Goal: Task Accomplishment & Management: Manage account settings

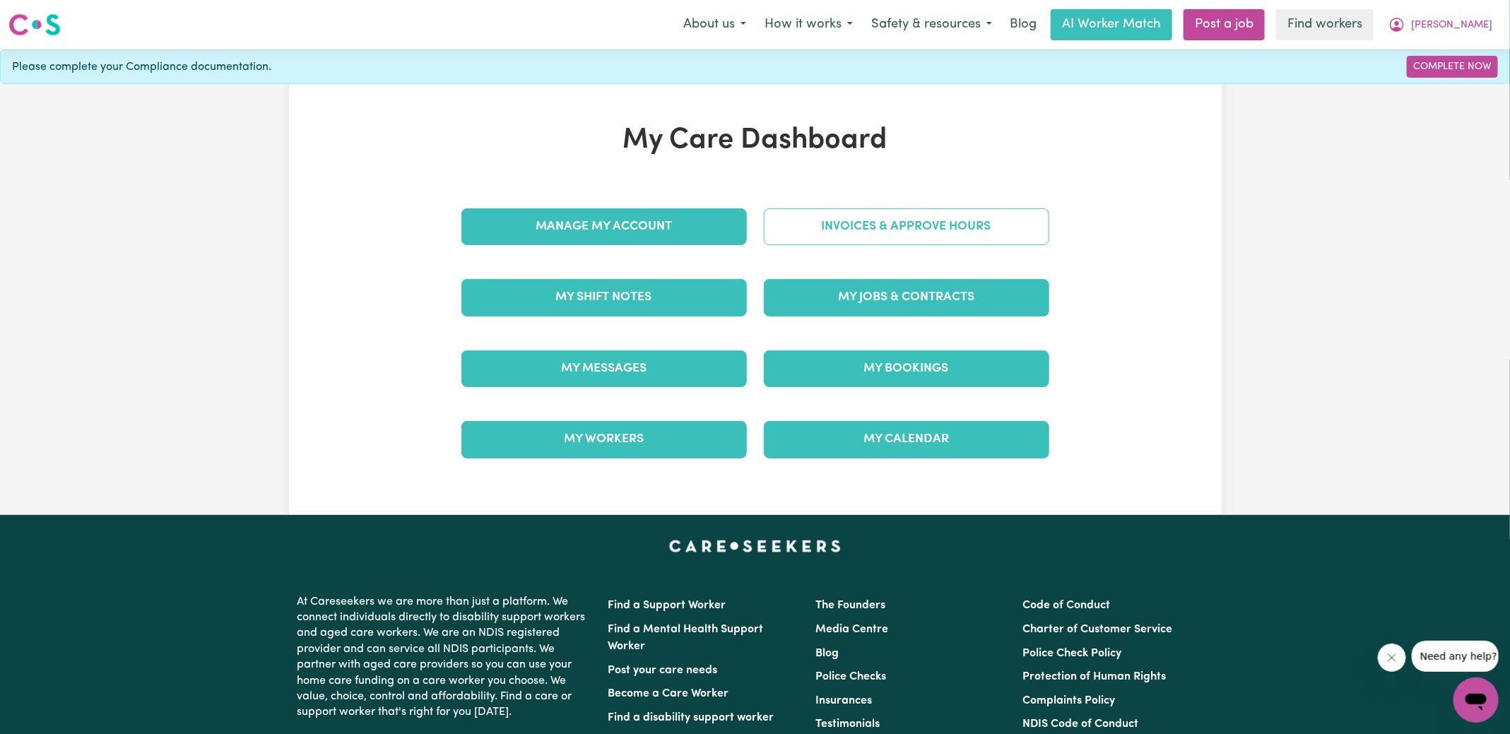
click at [776, 220] on link "Invoices & Approve Hours" at bounding box center [906, 226] width 285 height 37
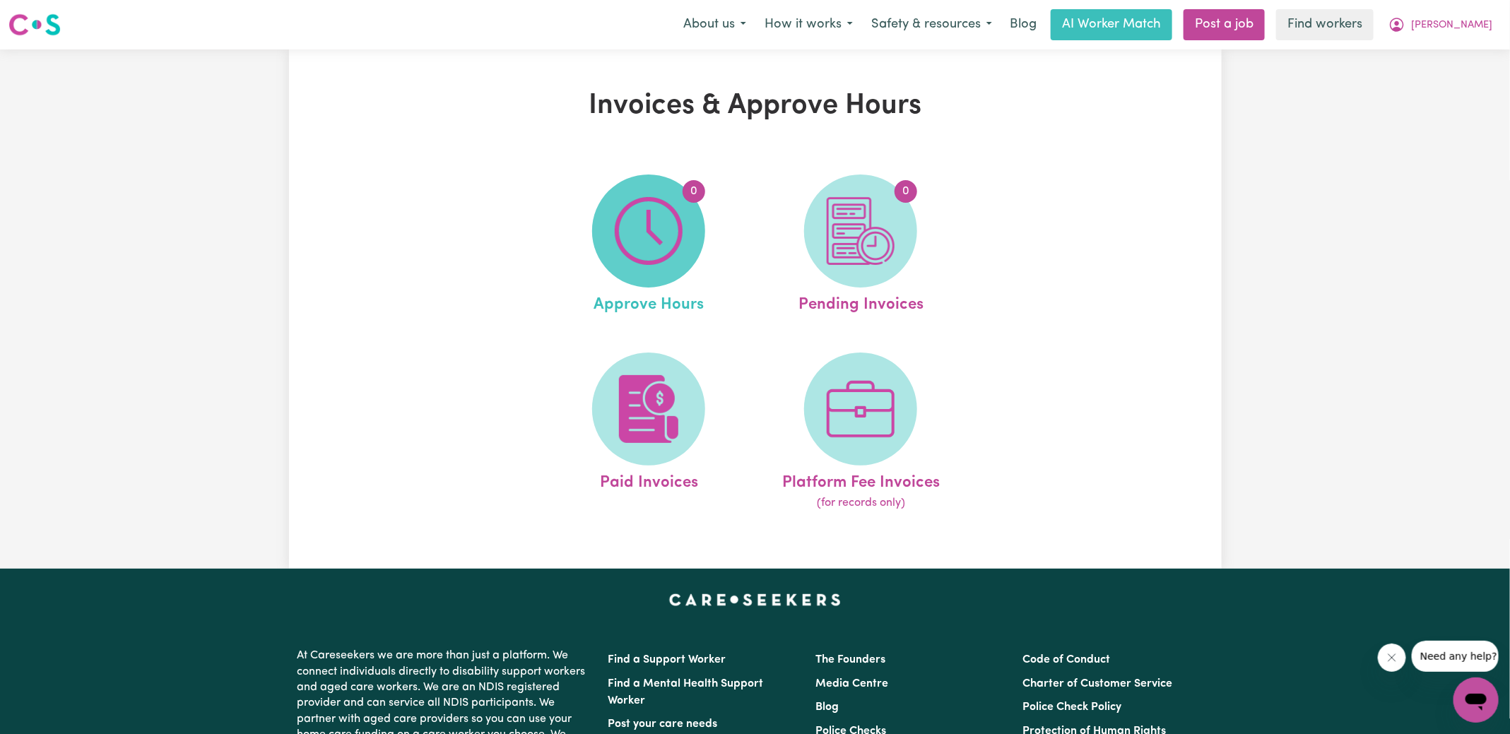
click at [630, 226] on img at bounding box center [649, 231] width 68 height 68
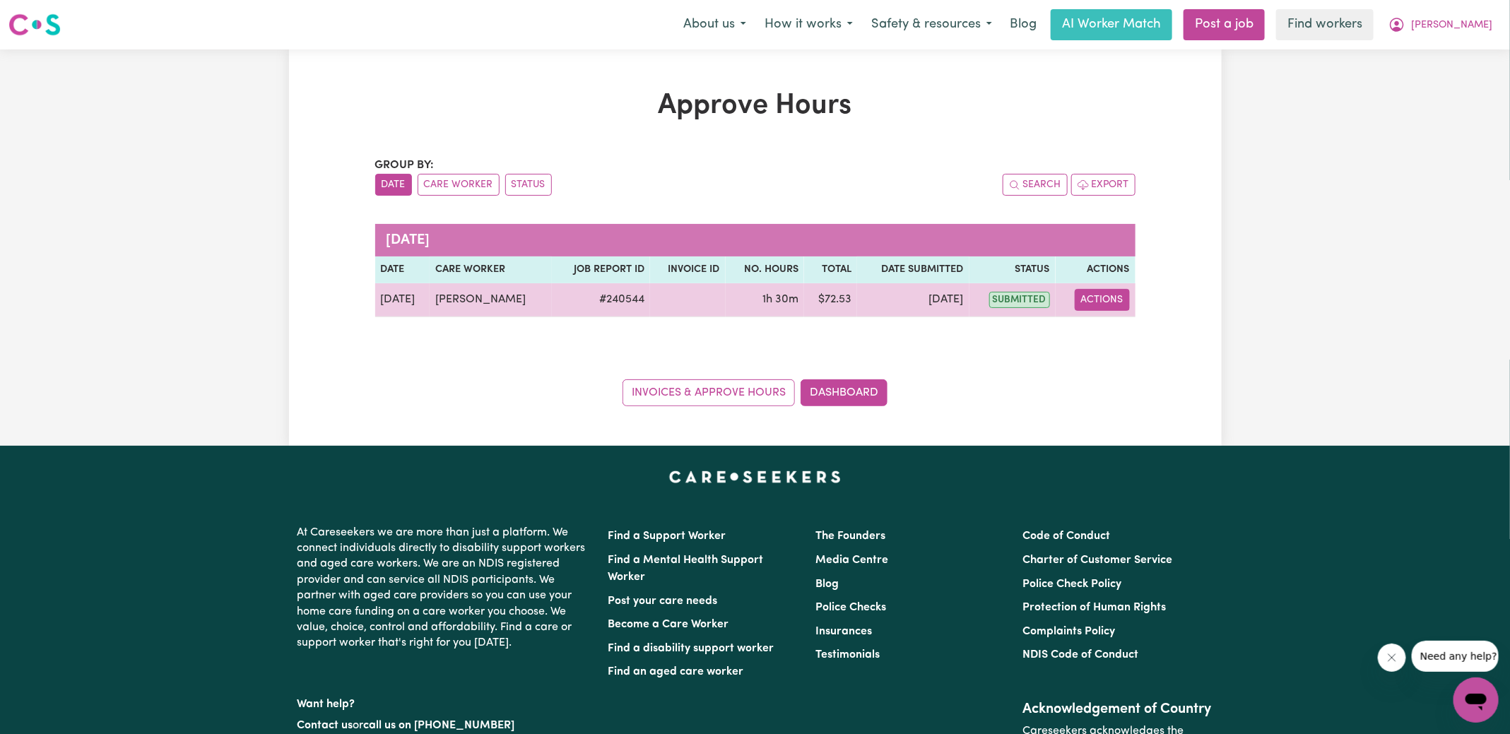
click at [1116, 302] on button "Actions" at bounding box center [1101, 300] width 55 height 22
click at [1122, 337] on link "View Job Report" at bounding box center [1137, 332] width 121 height 28
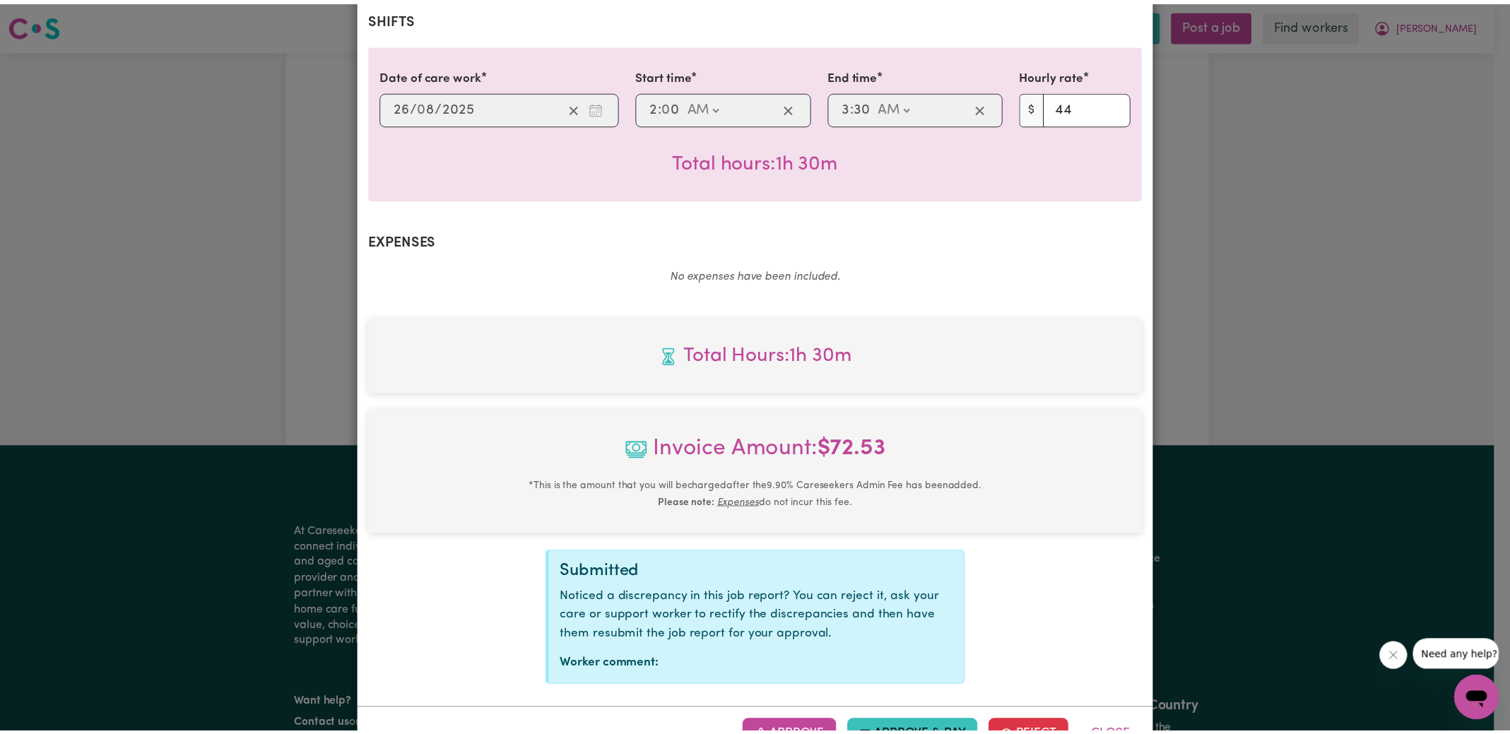
scroll to position [372, 0]
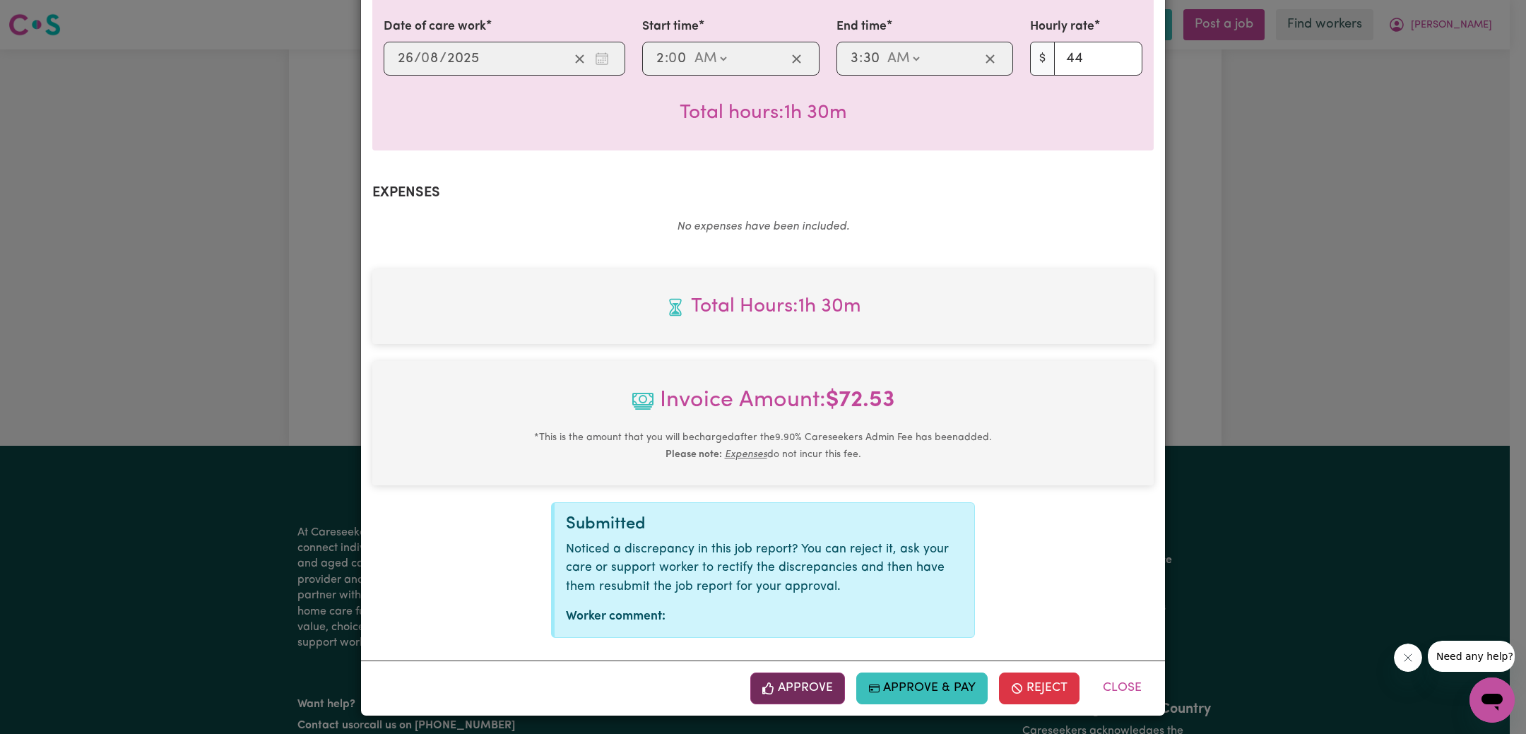
click at [783, 688] on button "Approve" at bounding box center [797, 687] width 95 height 31
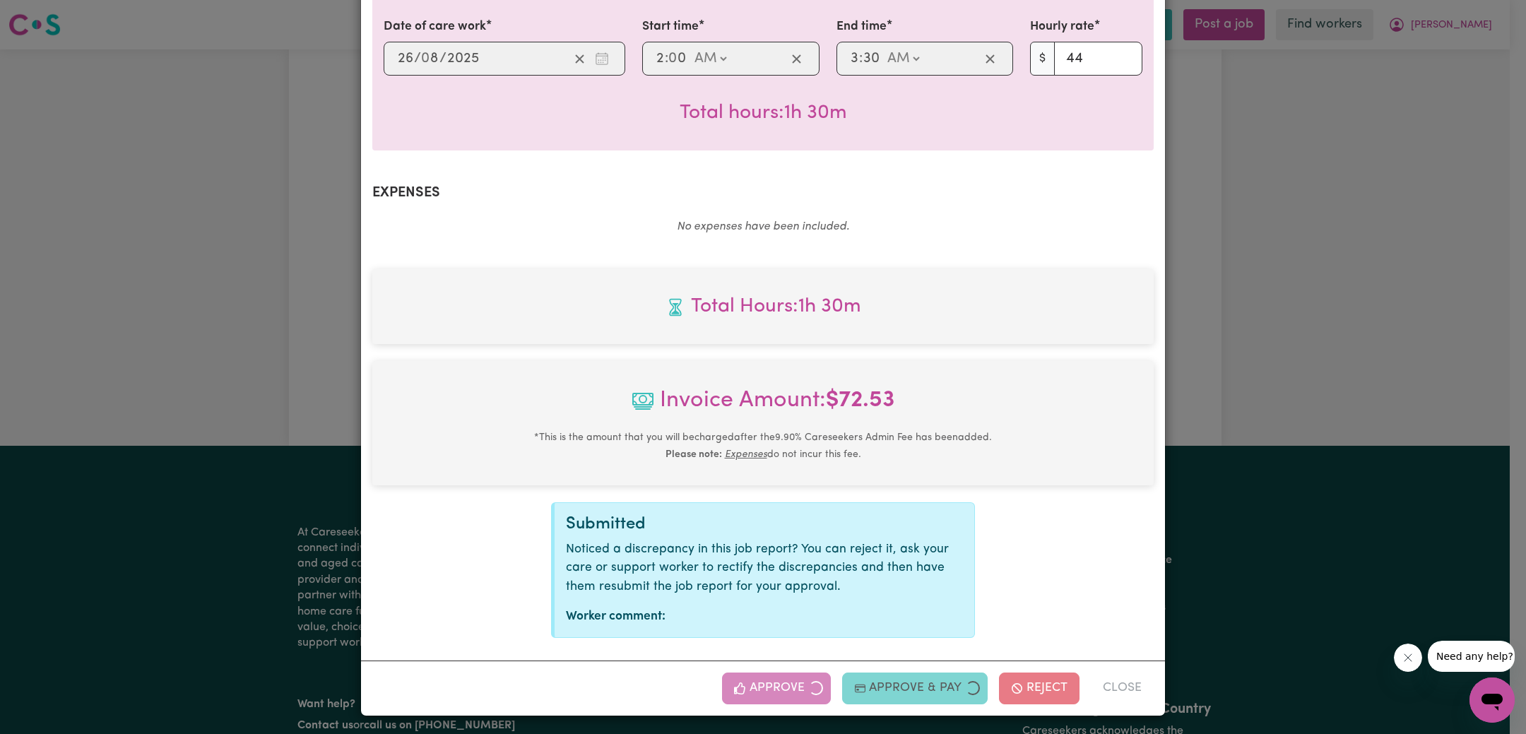
click at [1329, 381] on div "Job Report # 240544 - [PERSON_NAME] Summary Job report # 240544 Client name: [P…" at bounding box center [763, 367] width 1526 height 734
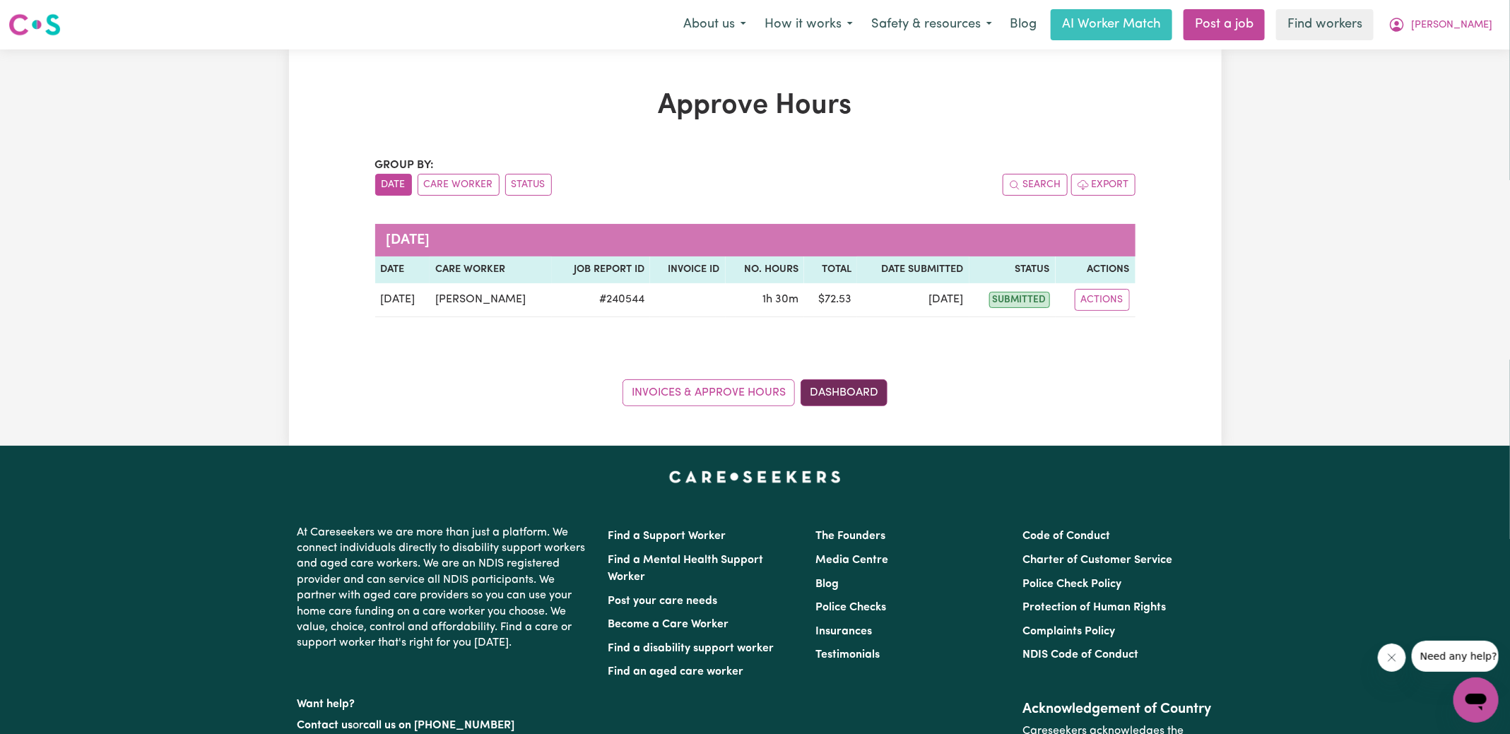
click at [830, 384] on link "Dashboard" at bounding box center [843, 392] width 87 height 27
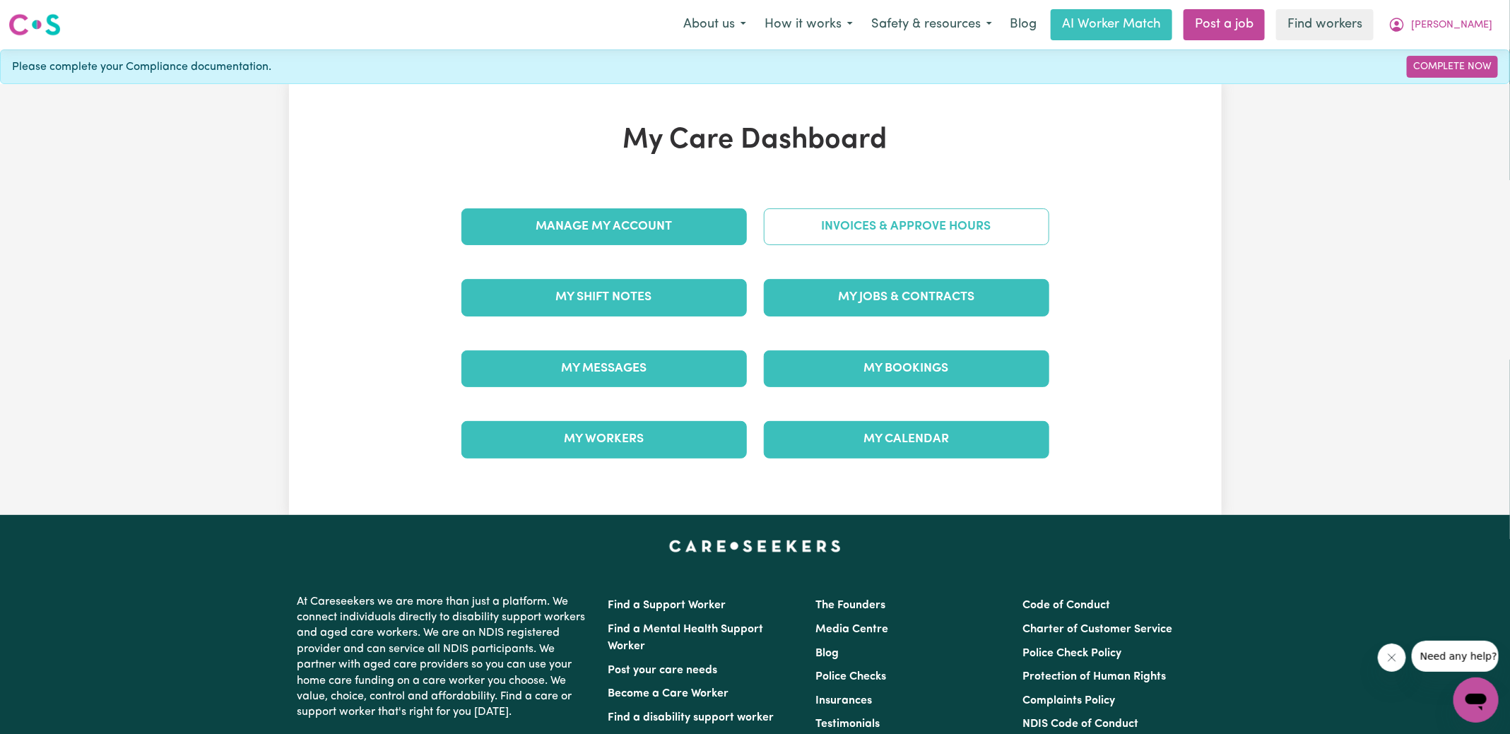
click at [916, 224] on link "Invoices & Approve Hours" at bounding box center [906, 226] width 285 height 37
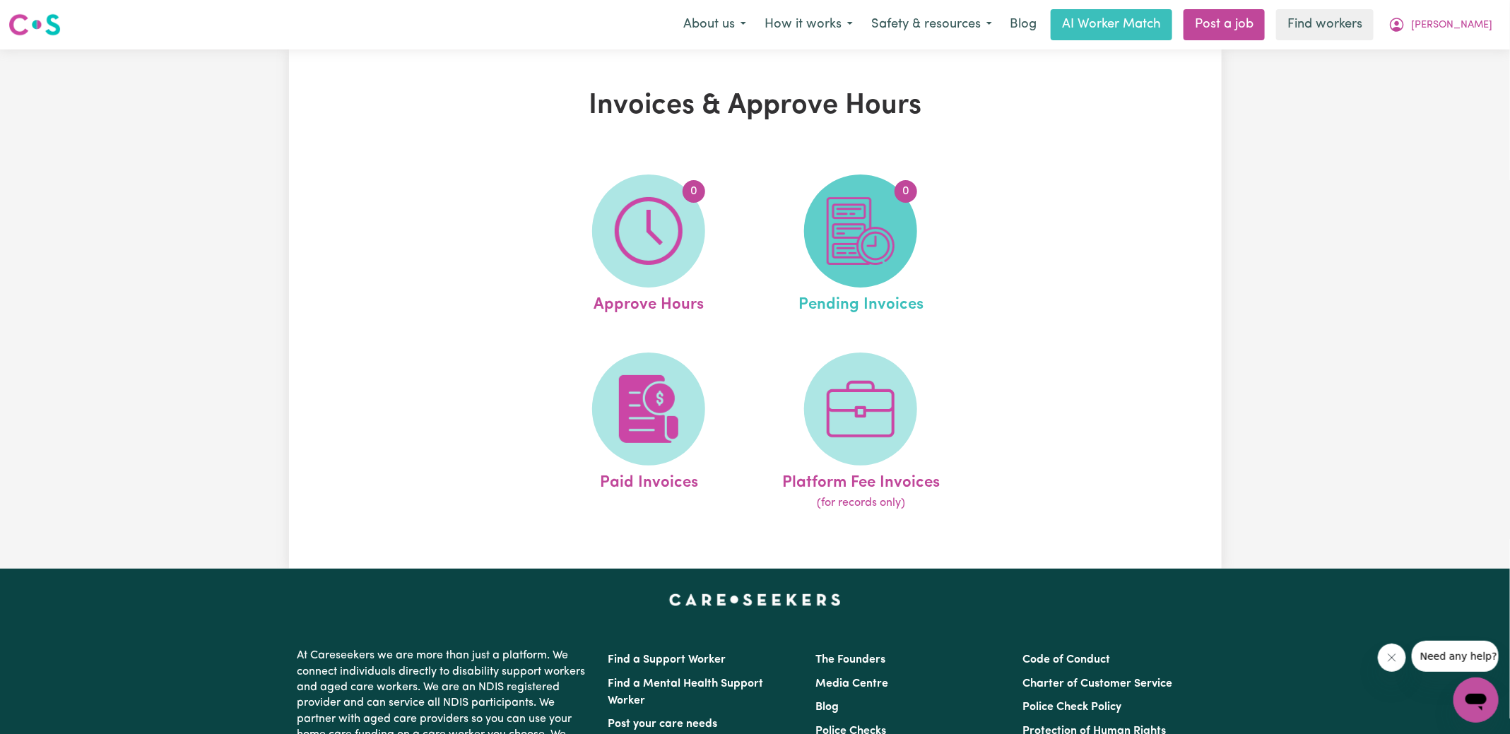
click at [816, 248] on span "0" at bounding box center [860, 230] width 113 height 113
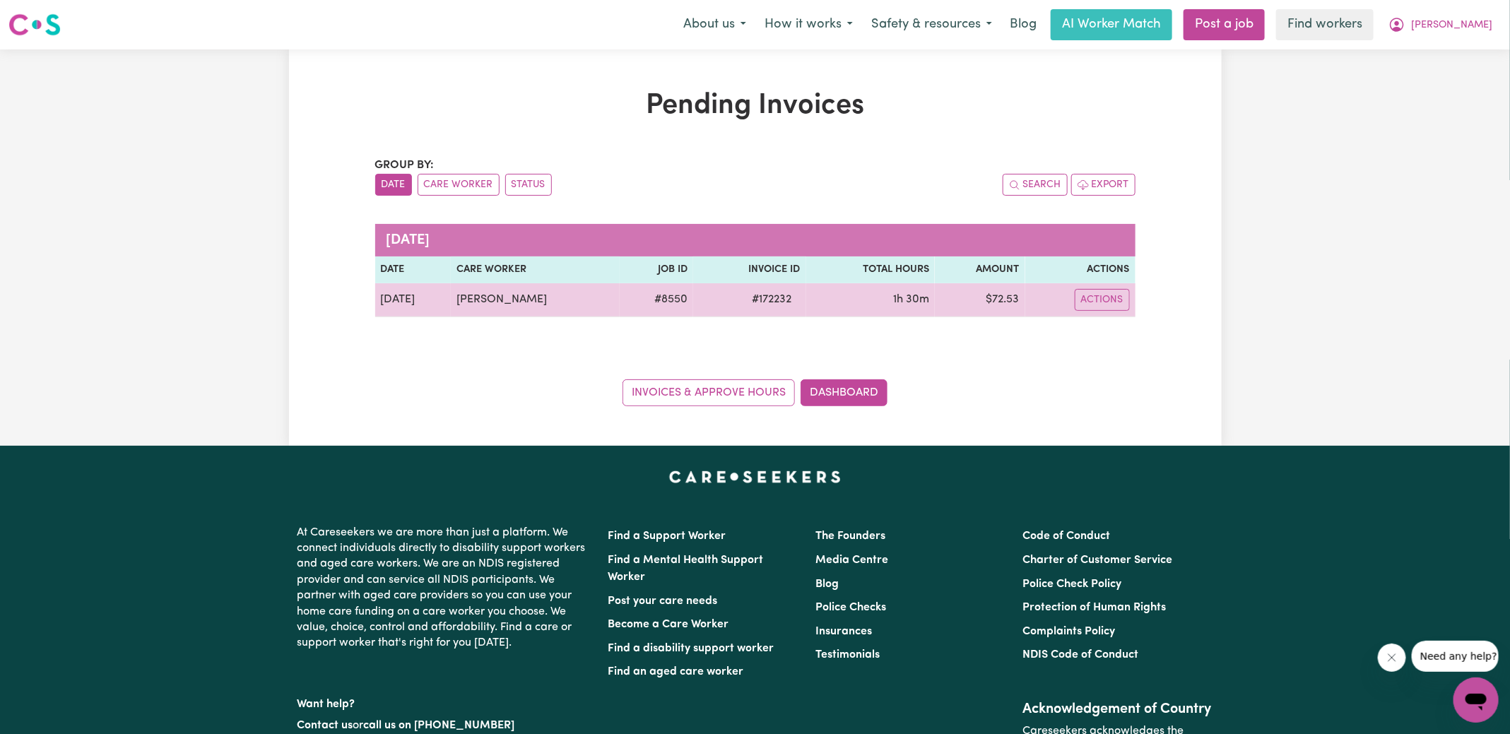
click at [761, 298] on span "# 172232" at bounding box center [772, 299] width 57 height 17
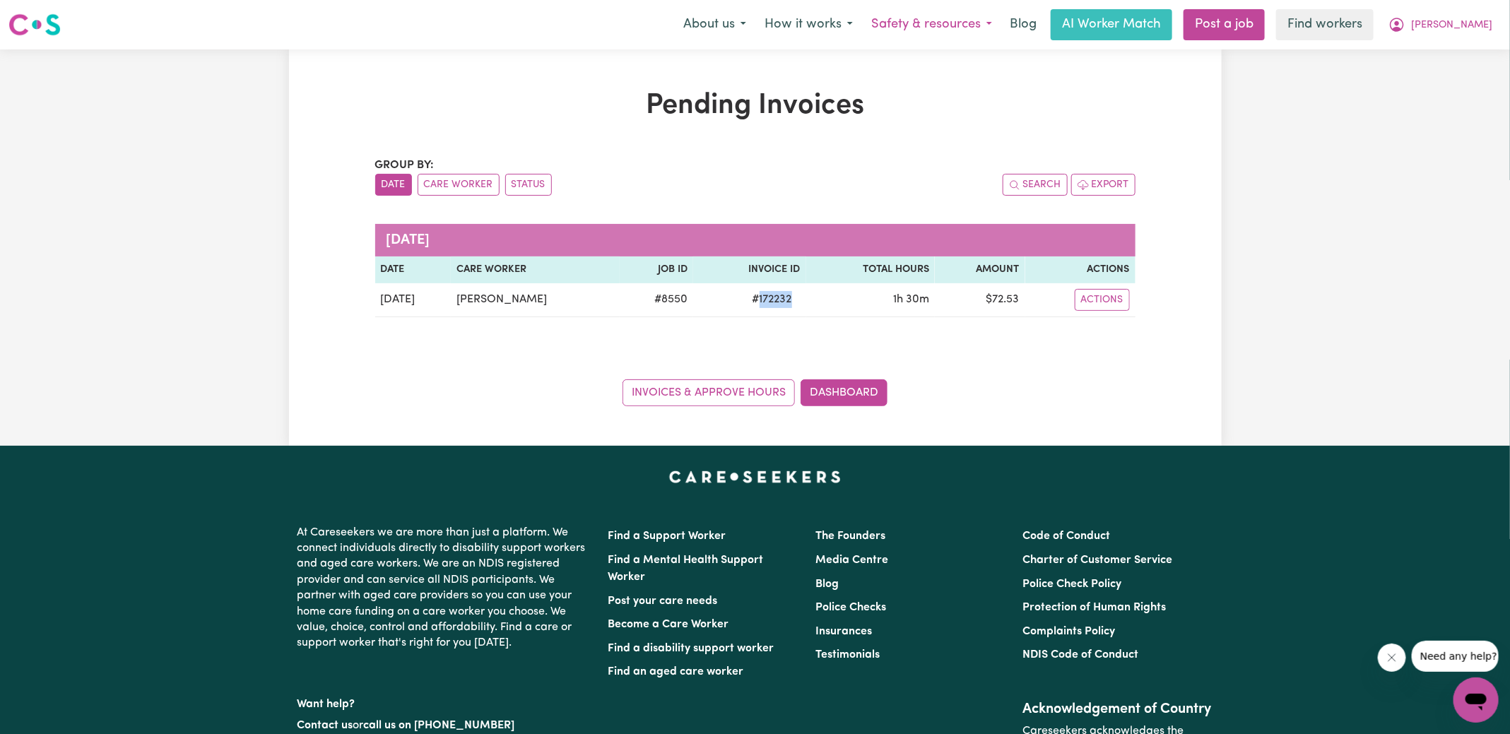
copy span "172232"
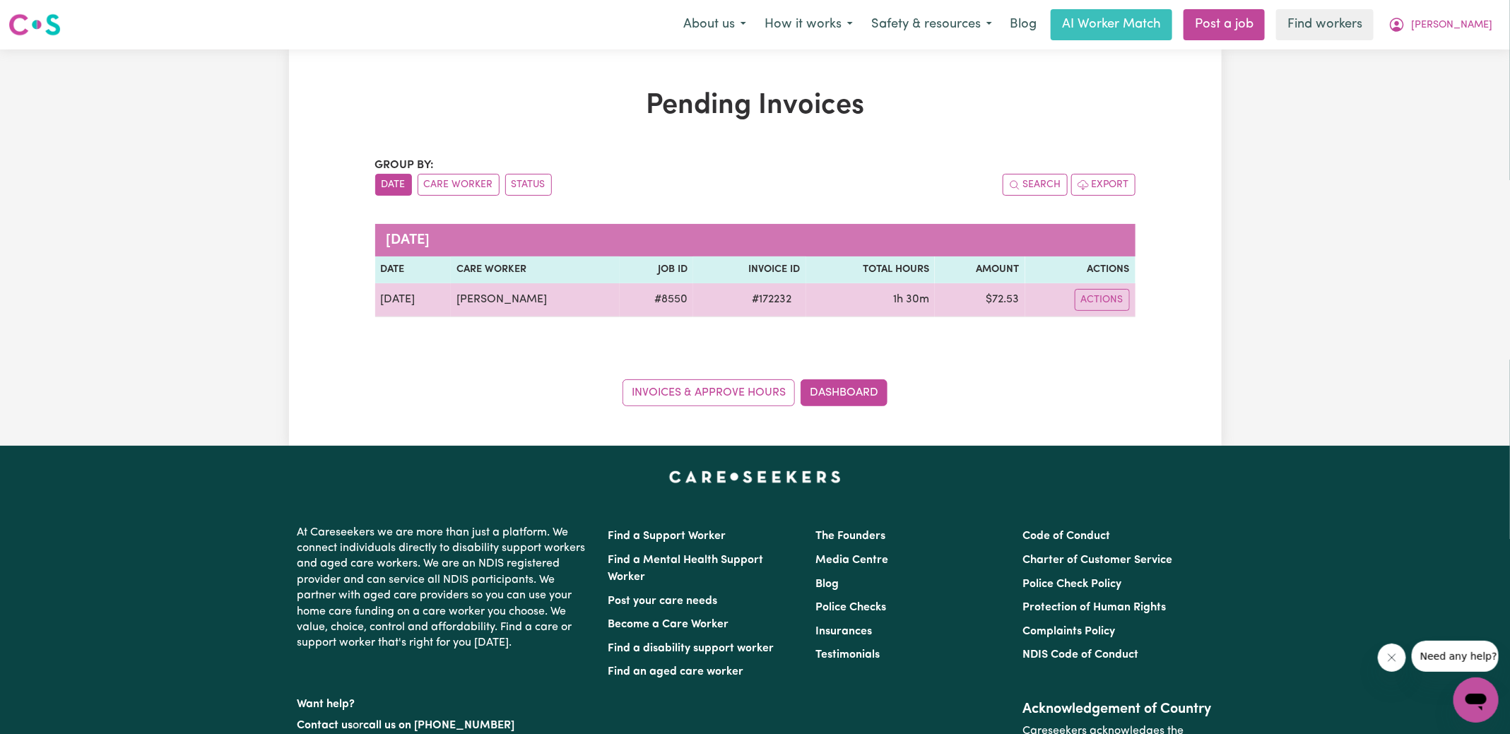
click at [1006, 296] on td "$ 72.53" at bounding box center [980, 300] width 90 height 34
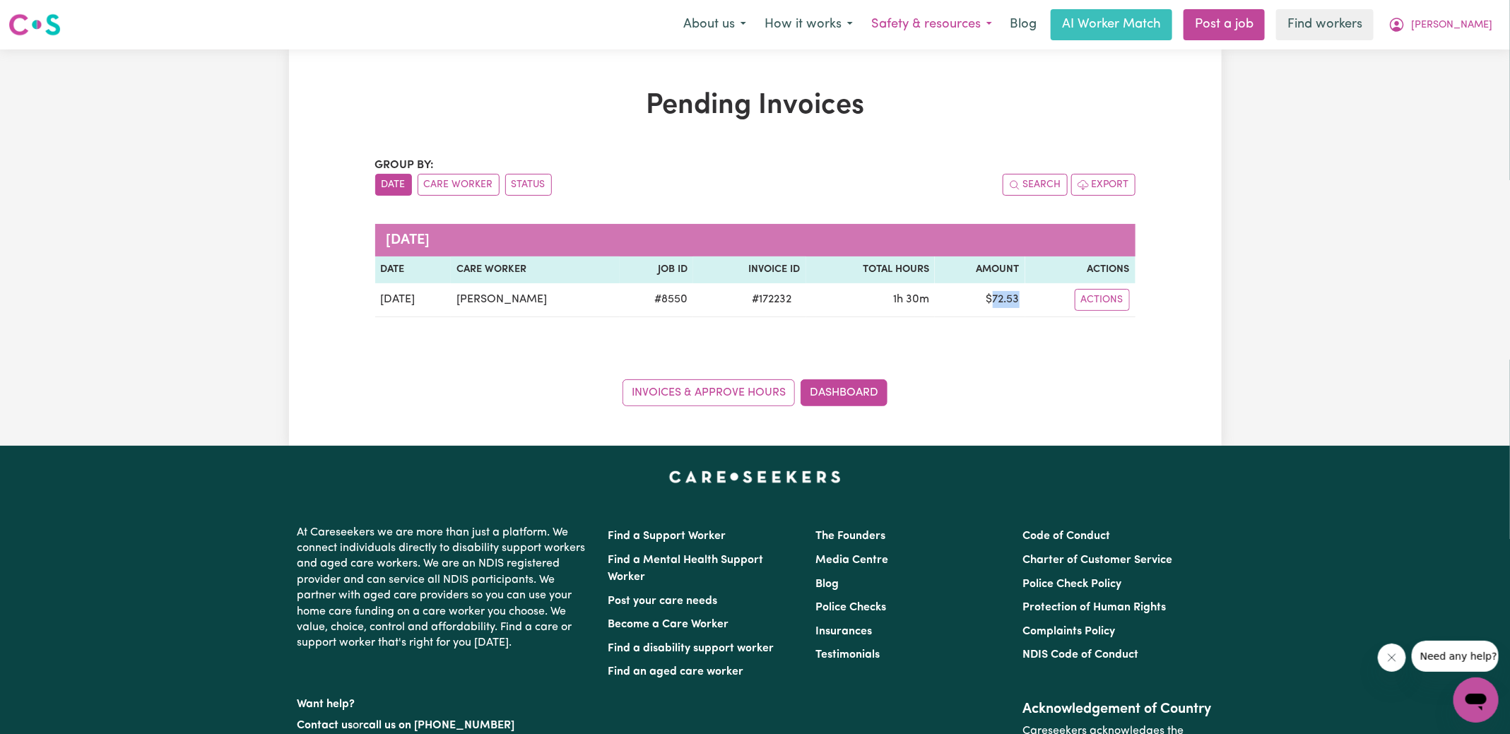
copy td "72.53"
click at [1463, 30] on button "[PERSON_NAME]" at bounding box center [1440, 25] width 122 height 30
click at [1459, 76] on link "Logout" at bounding box center [1445, 81] width 112 height 27
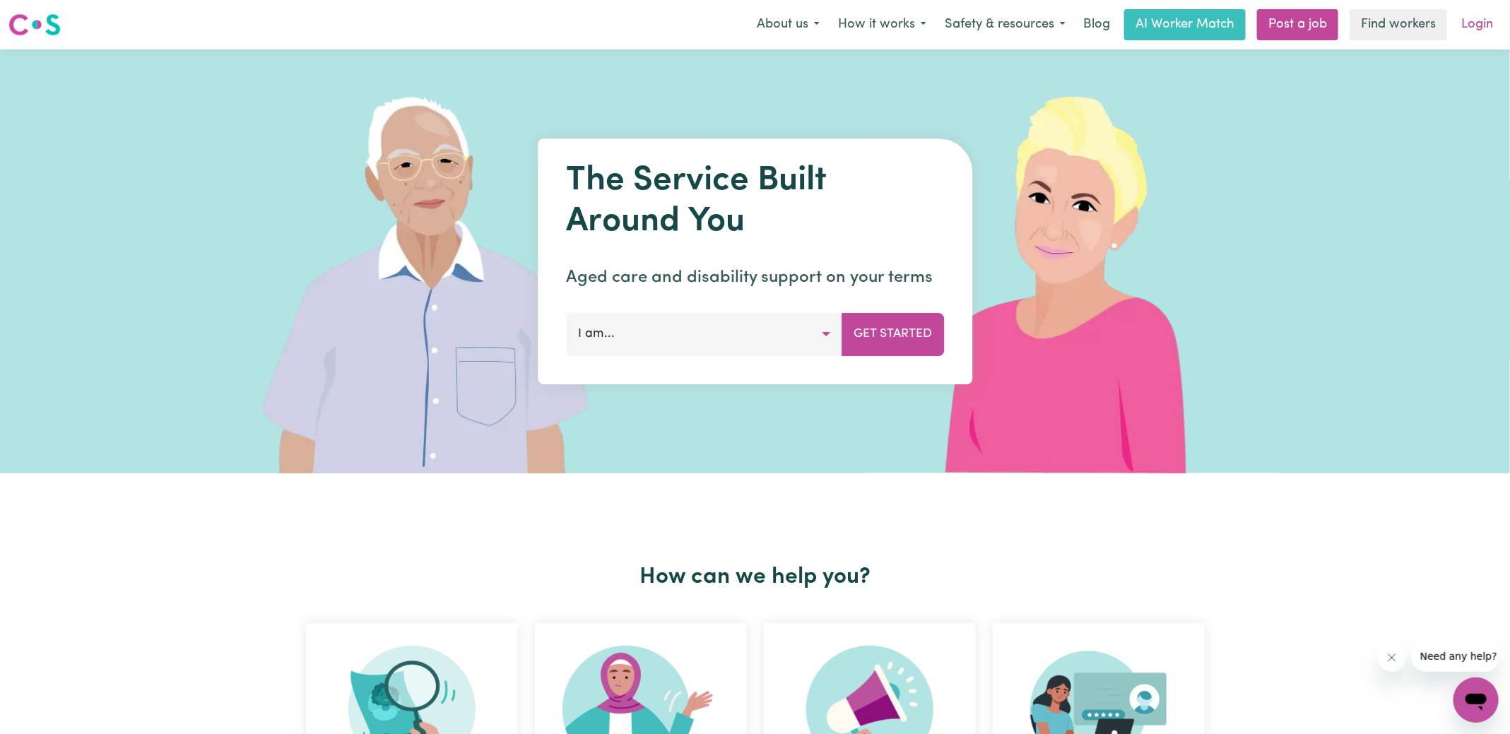
click at [1470, 28] on link "Login" at bounding box center [1476, 24] width 49 height 31
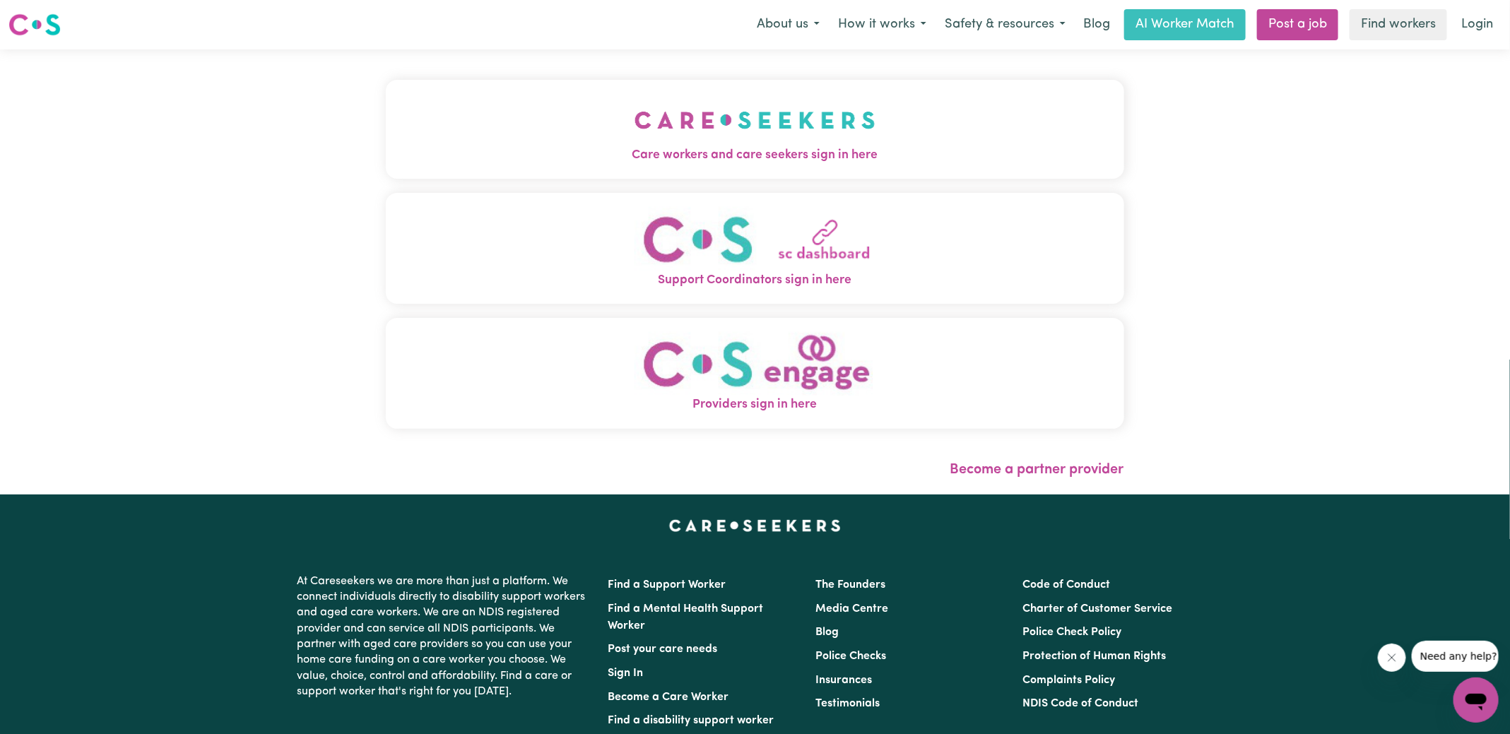
click at [733, 136] on img "Care workers and care seekers sign in here" at bounding box center [754, 120] width 241 height 52
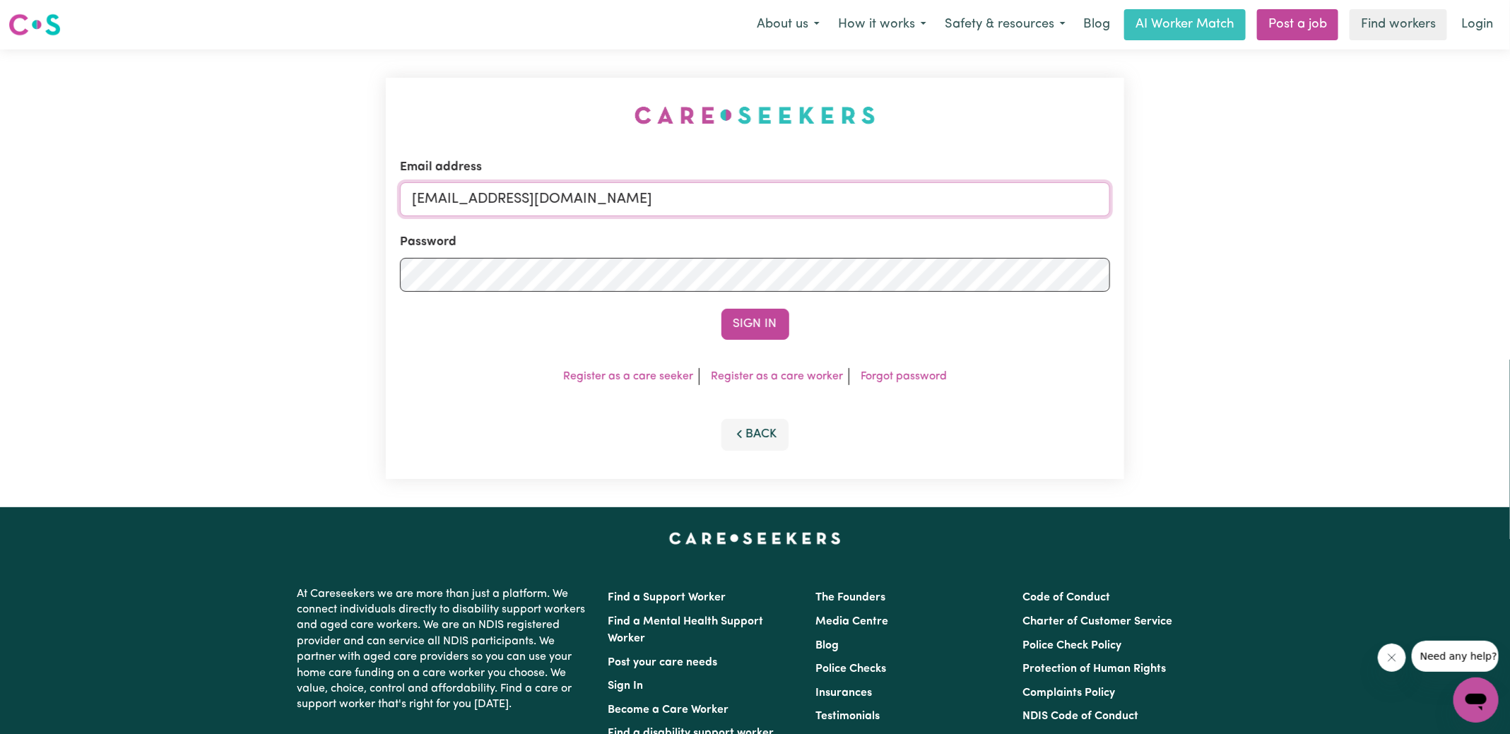
drag, startPoint x: 485, startPoint y: 198, endPoint x: 978, endPoint y: 216, distance: 494.1
click at [978, 217] on form "Email address [EMAIL_ADDRESS][DOMAIN_NAME] Password Sign In" at bounding box center [755, 249] width 710 height 182
type input "[EMAIL_ADDRESS][DOMAIN_NAME]"
click at [721, 309] on button "Sign In" at bounding box center [755, 324] width 68 height 31
